Goal: Task Accomplishment & Management: Use online tool/utility

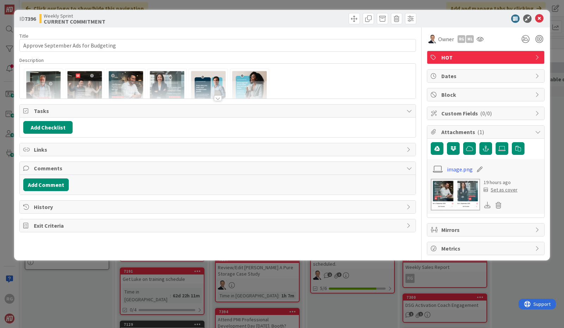
click at [51, 82] on div at bounding box center [218, 90] width 396 height 18
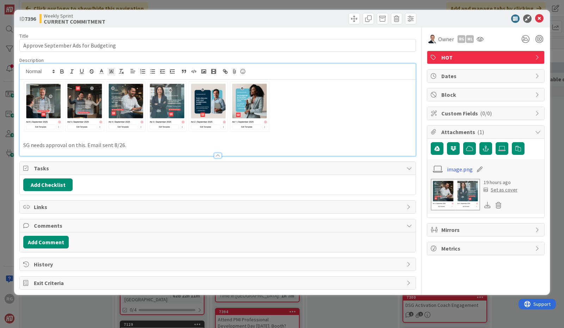
click at [48, 101] on img at bounding box center [146, 107] width 247 height 52
click at [253, 108] on img at bounding box center [146, 107] width 247 height 52
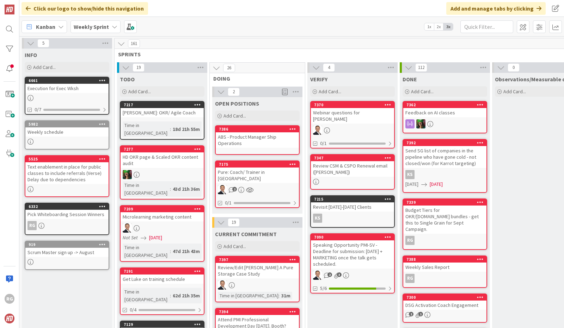
click at [112, 25] on icon at bounding box center [115, 27] width 6 height 6
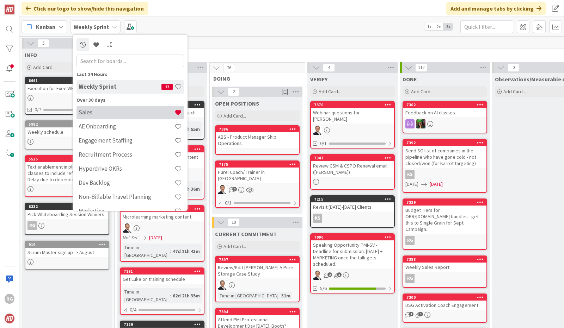
click at [89, 112] on h4 "Sales" at bounding box center [127, 112] width 96 height 7
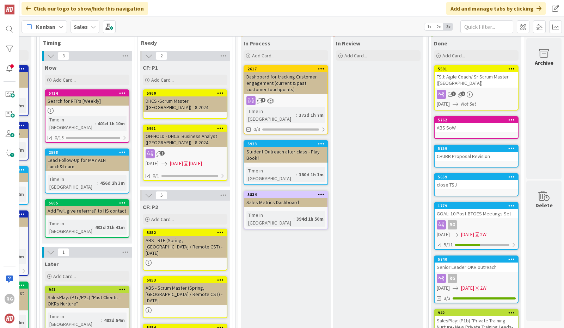
scroll to position [0, 277]
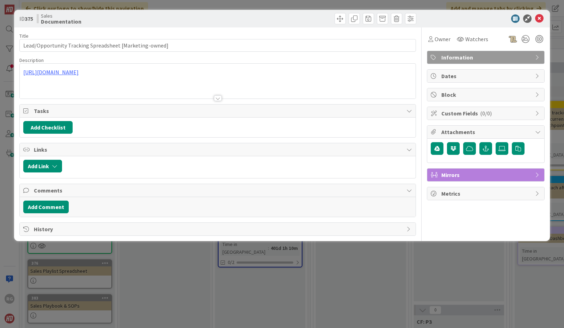
scroll to position [82, 0]
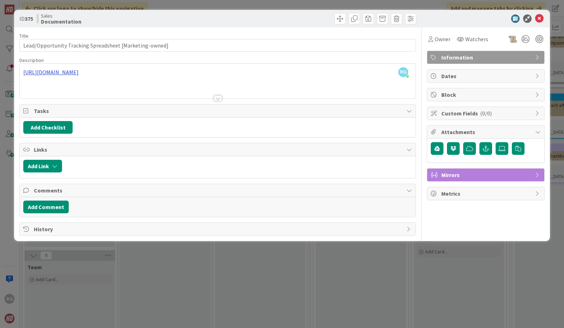
click at [142, 72] on div "RG [PERSON_NAME] just joined [URL][DOMAIN_NAME]" at bounding box center [218, 81] width 396 height 35
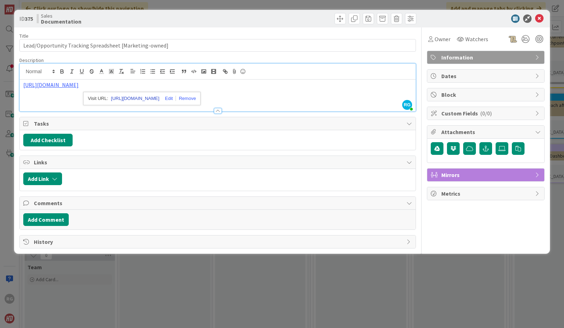
click at [135, 98] on link "[URL][DOMAIN_NAME]" at bounding box center [135, 98] width 48 height 9
click at [539, 18] on icon at bounding box center [539, 18] width 8 height 8
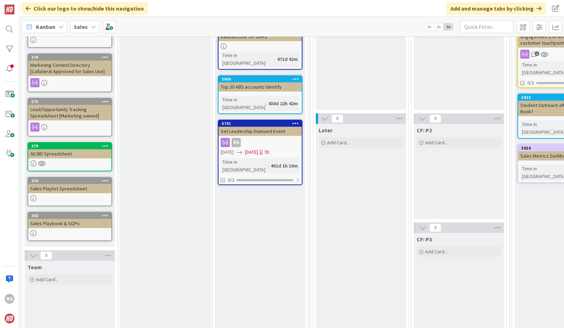
drag, startPoint x: 558, startPoint y: 124, endPoint x: 558, endPoint y: 84, distance: 40.5
click at [558, 84] on div "6 INFORMATION 6 Documentation Add Card... 5648 Sales Metrics Dashboard 378 Mark…" at bounding box center [291, 182] width 544 height 292
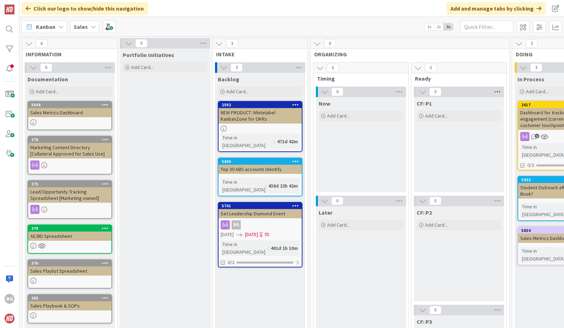
click at [496, 93] on icon at bounding box center [497, 92] width 9 height 11
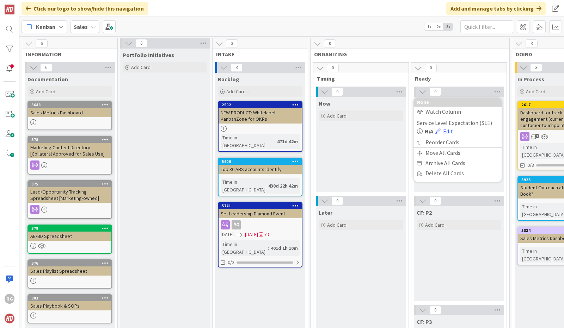
click at [482, 92] on div "0 None Watch Column Service Level Expectation (SLE) N/A Edit Reorder Cards Move…" at bounding box center [459, 92] width 90 height 11
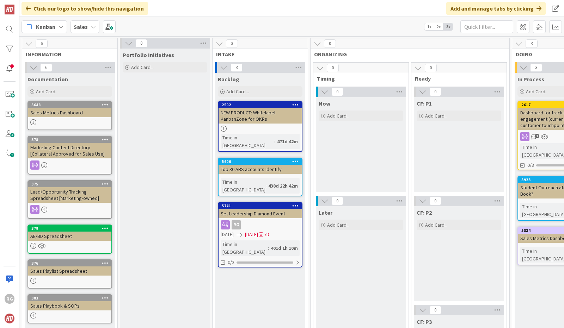
drag, startPoint x: 496, startPoint y: 91, endPoint x: 468, endPoint y: 92, distance: 28.2
click at [468, 92] on div "0" at bounding box center [459, 92] width 90 height 11
click at [494, 201] on icon at bounding box center [497, 201] width 9 height 11
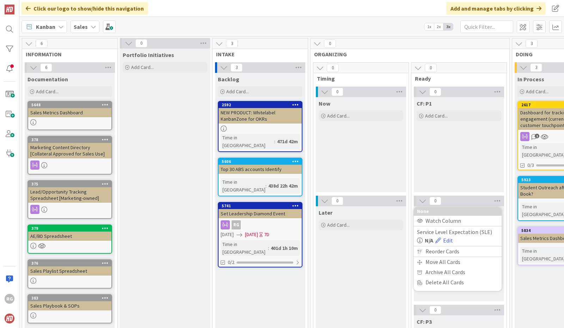
click at [318, 42] on icon at bounding box center [317, 44] width 8 height 8
